Goal: Task Accomplishment & Management: Manage account settings

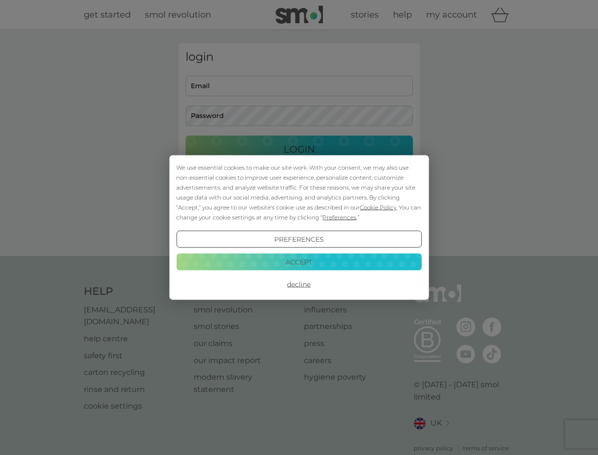
click at [379, 207] on span "Cookie Policy" at bounding box center [378, 207] width 36 height 7
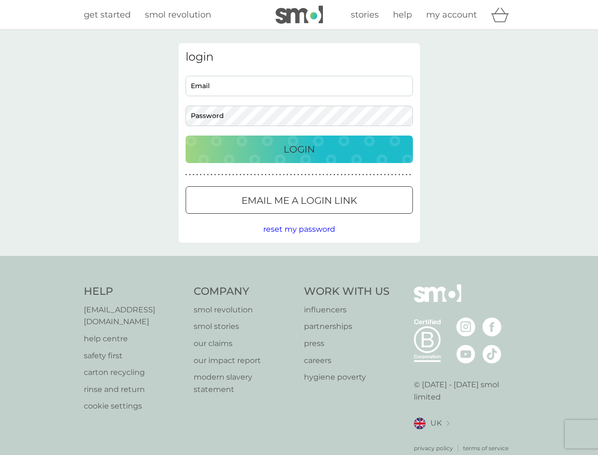
click at [339, 217] on div "login Email Password Login ● ● ● ● ● ● ● ● ● ● ● ● ● ● ● ● ● ● ● ● ● ● ● ● ● ● …" at bounding box center [300, 142] width 242 height 199
click at [299, 239] on div "login Email Password Login ● ● ● ● ● ● ● ● ● ● ● ● ● ● ● ● ● ● ● ● ● ● ● ● ● ● …" at bounding box center [300, 142] width 242 height 199
click at [299, 284] on div "Help [EMAIL_ADDRESS][DOMAIN_NAME] help centre safety first carton recycling rin…" at bounding box center [299, 368] width 431 height 168
click at [299, 262] on div "Help [EMAIL_ADDRESS][DOMAIN_NAME] help centre safety first carton recycling rin…" at bounding box center [299, 368] width 598 height 225
